Goal: Task Accomplishment & Management: Manage account settings

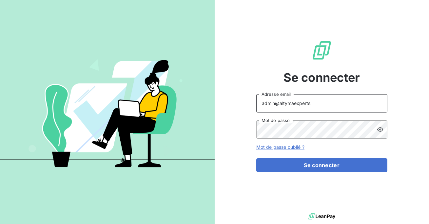
click at [317, 108] on input "admin@altymaexperts" at bounding box center [321, 103] width 131 height 18
type input "admin@gdsreunion"
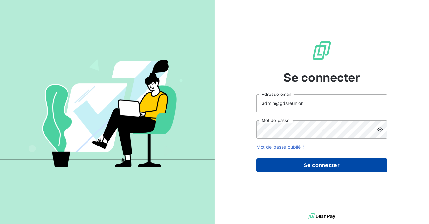
click at [313, 167] on button "Se connecter" at bounding box center [321, 165] width 131 height 14
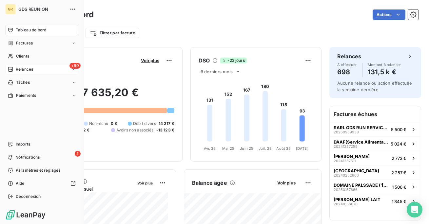
click at [13, 70] on icon at bounding box center [10, 69] width 5 height 5
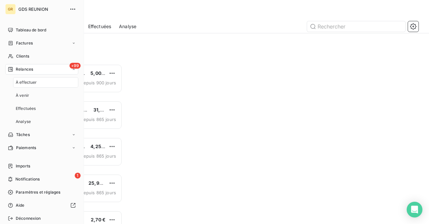
scroll to position [160, 91]
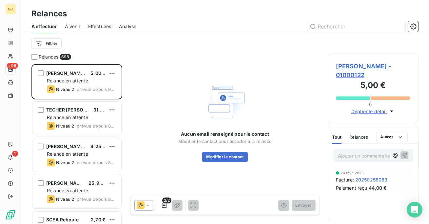
click at [96, 27] on span "Effectuées" at bounding box center [99, 26] width 23 height 7
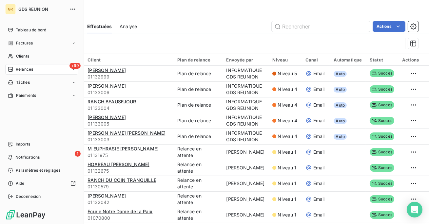
click at [16, 201] on div "Déconnexion" at bounding box center [41, 197] width 73 height 10
